Goal: Transaction & Acquisition: Book appointment/travel/reservation

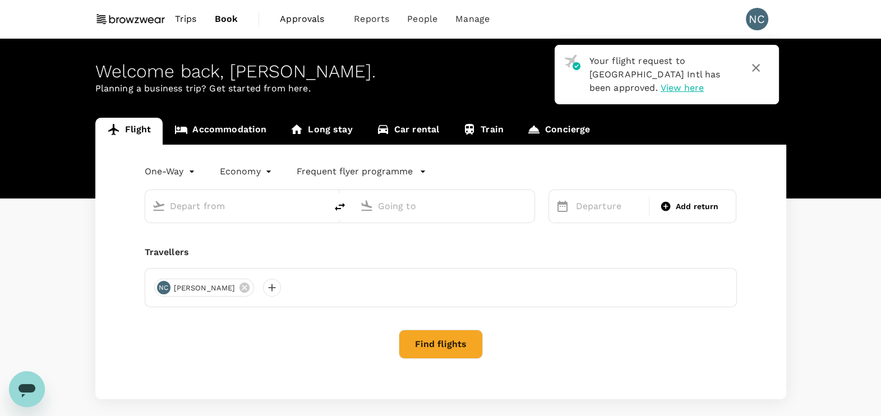
type input "Singapore Changi (SIN)"
type input "Kuala Lumpur Intl ([GEOGRAPHIC_DATA])"
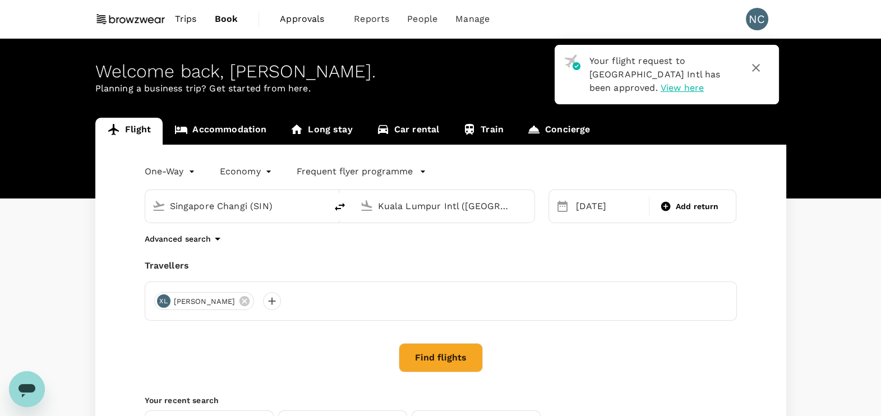
click at [183, 17] on span "Trips" at bounding box center [186, 18] width 22 height 13
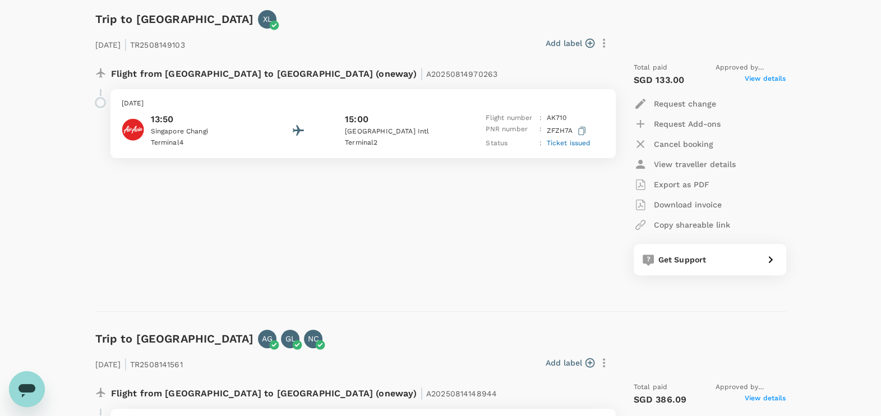
scroll to position [476, 0]
